Goal: Check status: Check status

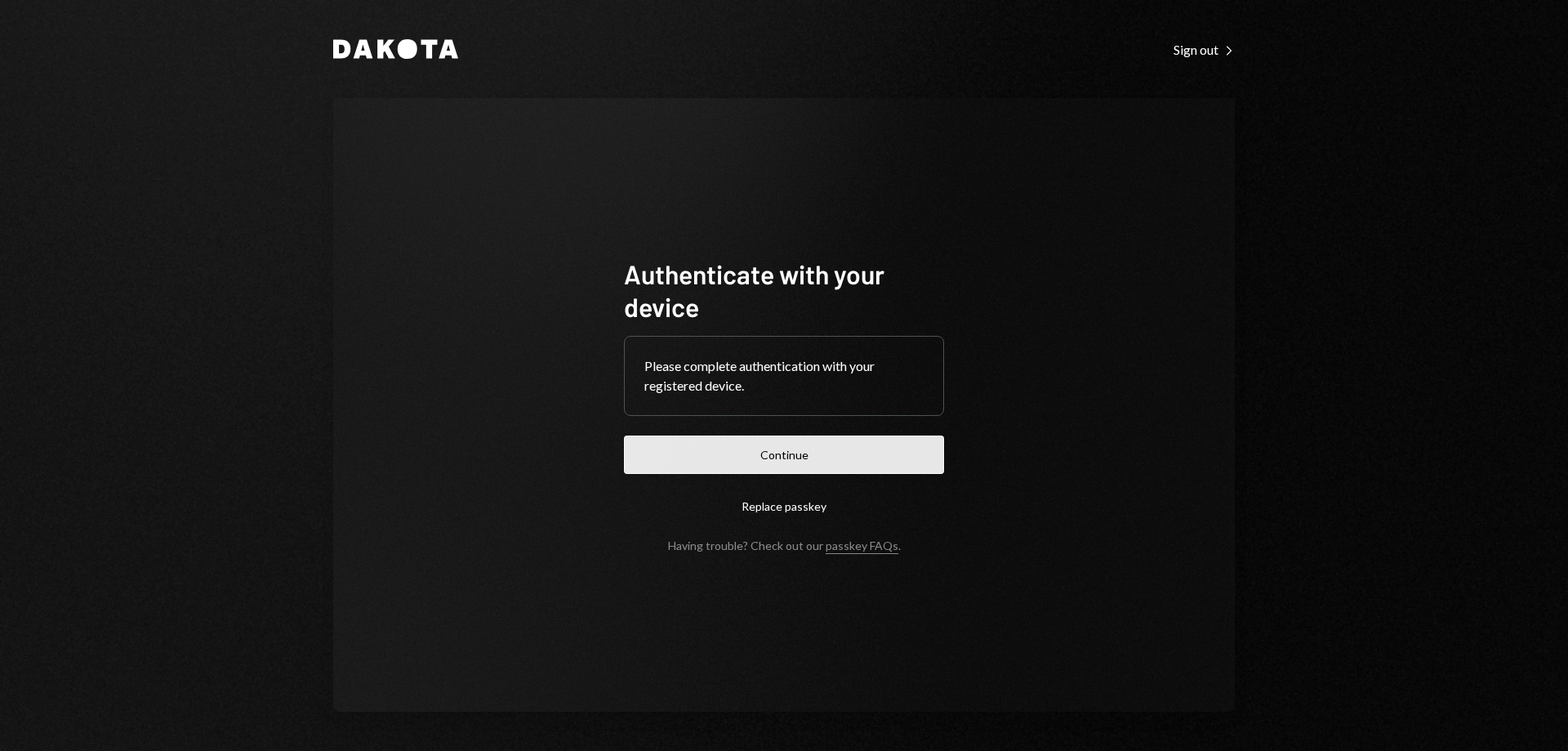
click at [693, 466] on button "Continue" at bounding box center [784, 455] width 320 height 38
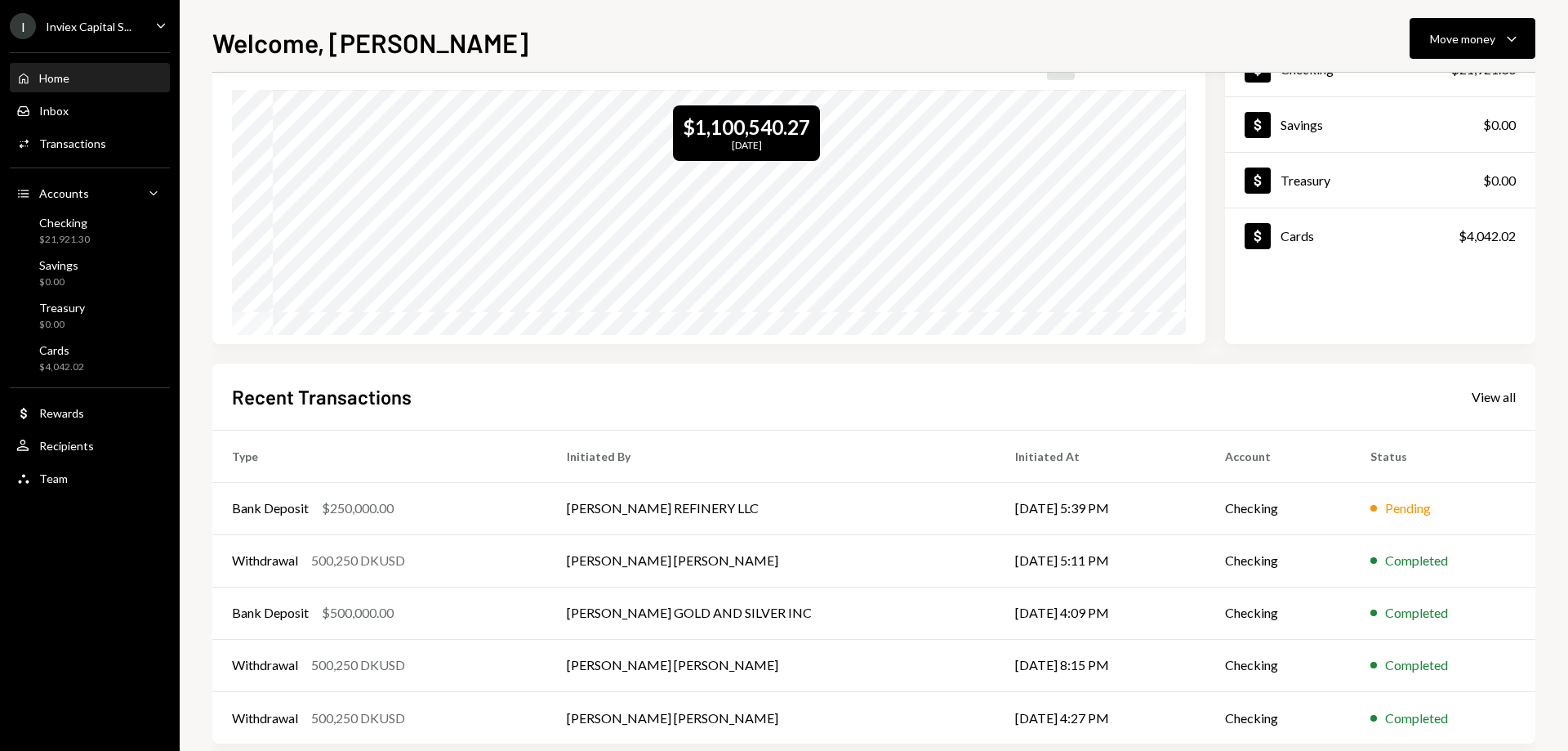
scroll to position [134, 0]
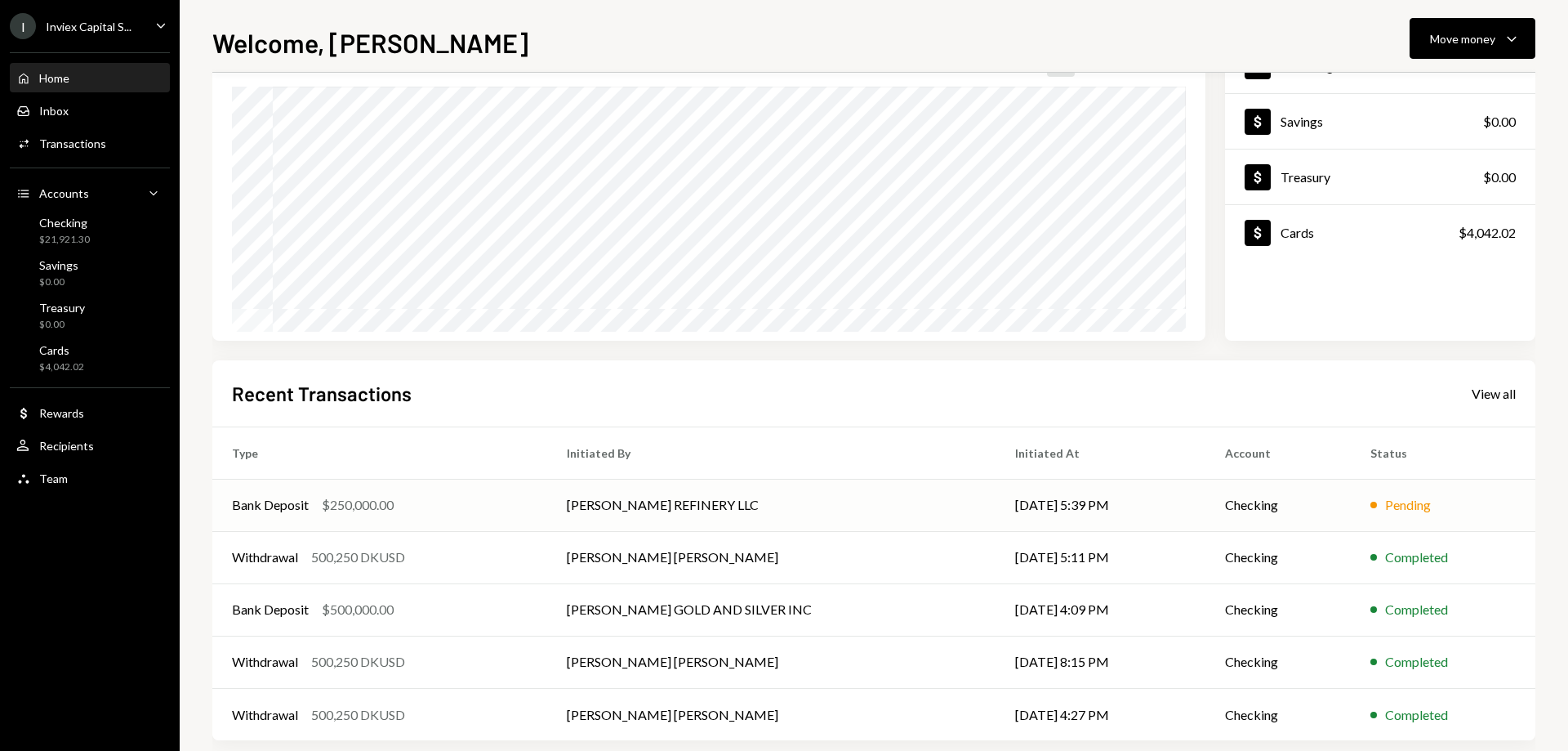
click at [775, 513] on td "[PERSON_NAME] REFINERY LLC" at bounding box center [772, 504] width 449 height 52
